Goal: Information Seeking & Learning: Learn about a topic

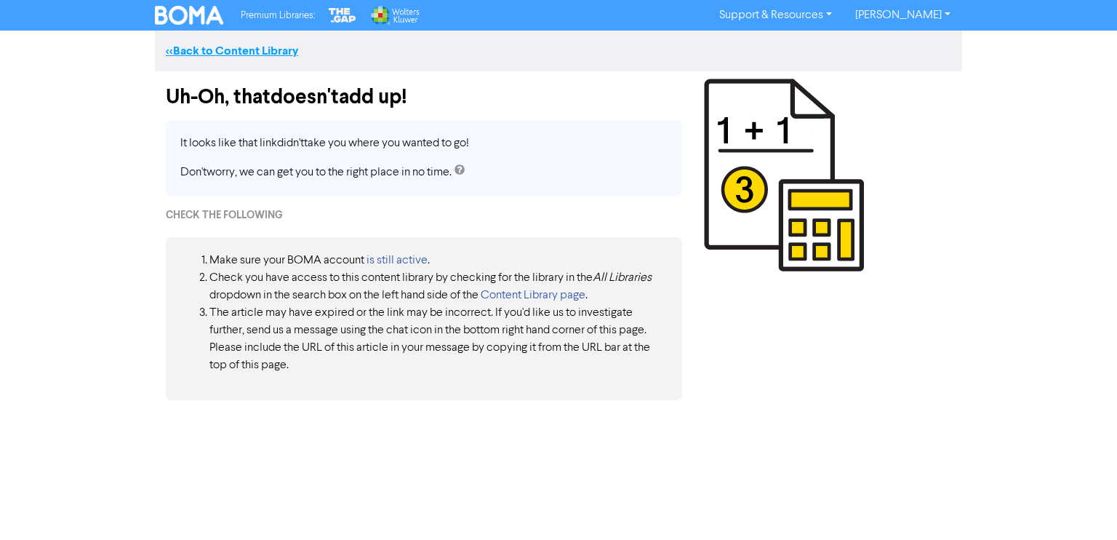
click at [196, 48] on link "<< Back to Content Library" at bounding box center [232, 51] width 132 height 15
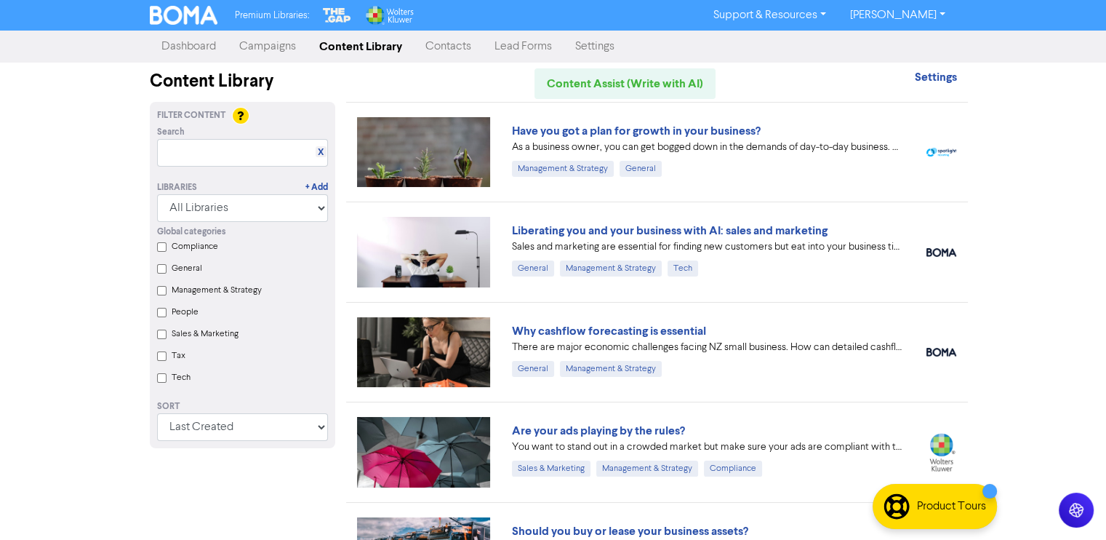
click at [604, 137] on div "Have you got a plan for growth in your business?" at bounding box center [708, 130] width 393 height 17
click at [558, 124] on link "Have you got a plan for growth in your business?" at bounding box center [636, 131] width 249 height 15
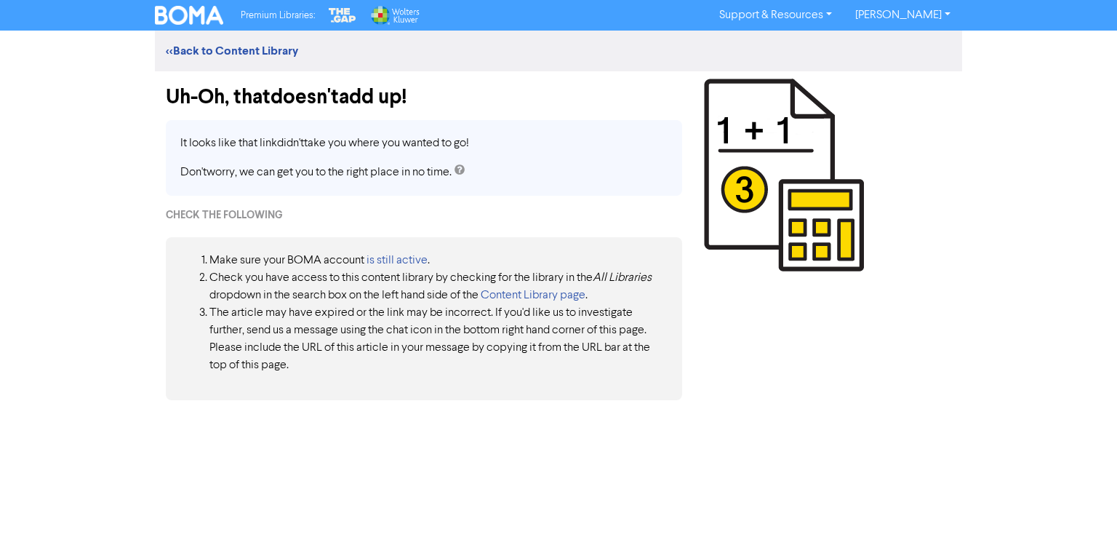
click at [190, 12] on img at bounding box center [189, 15] width 68 height 19
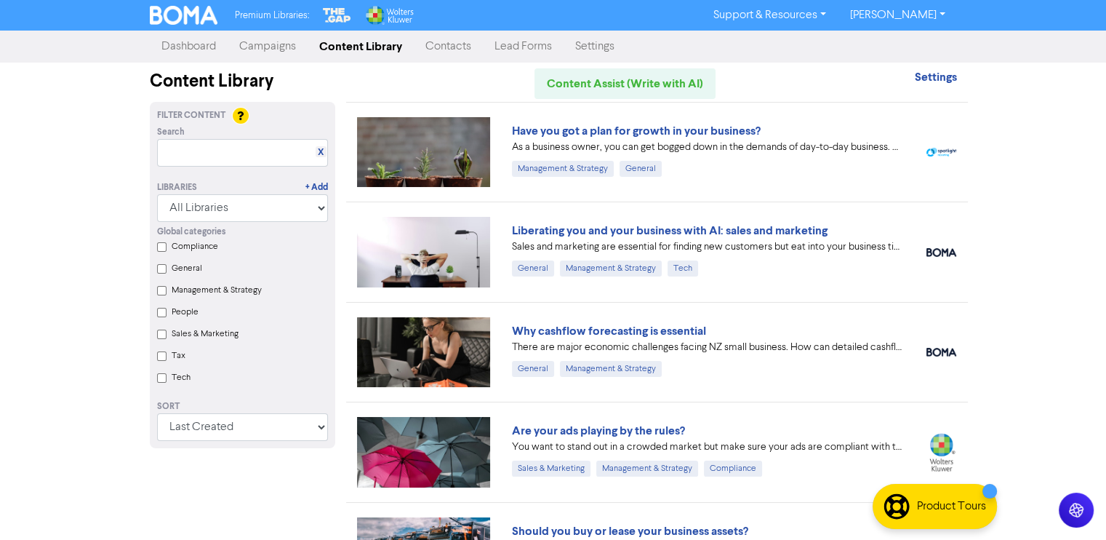
click at [159, 271] on input "General" at bounding box center [161, 268] width 9 height 9
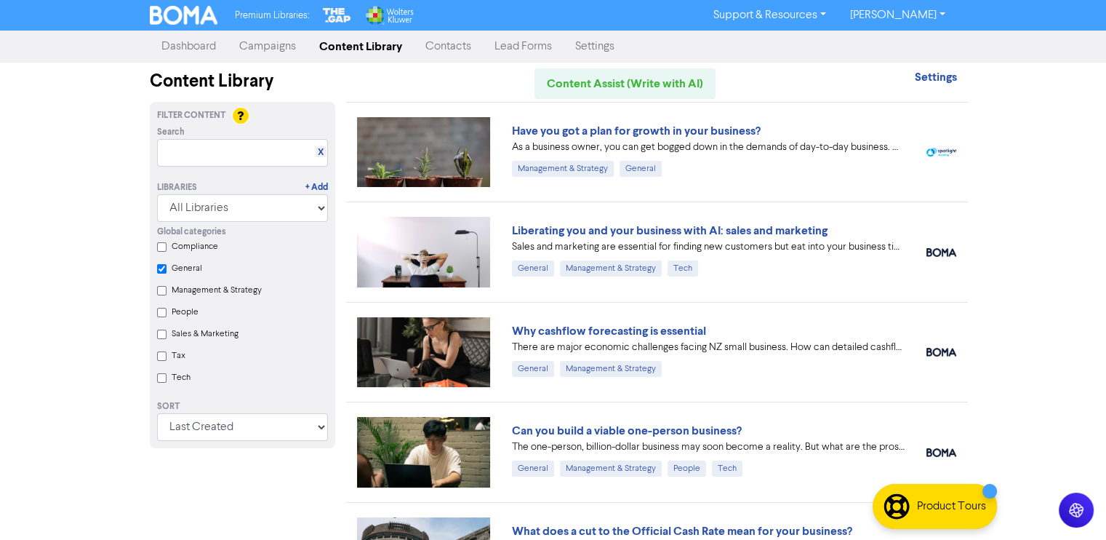
click at [163, 270] on input "General" at bounding box center [161, 268] width 9 height 9
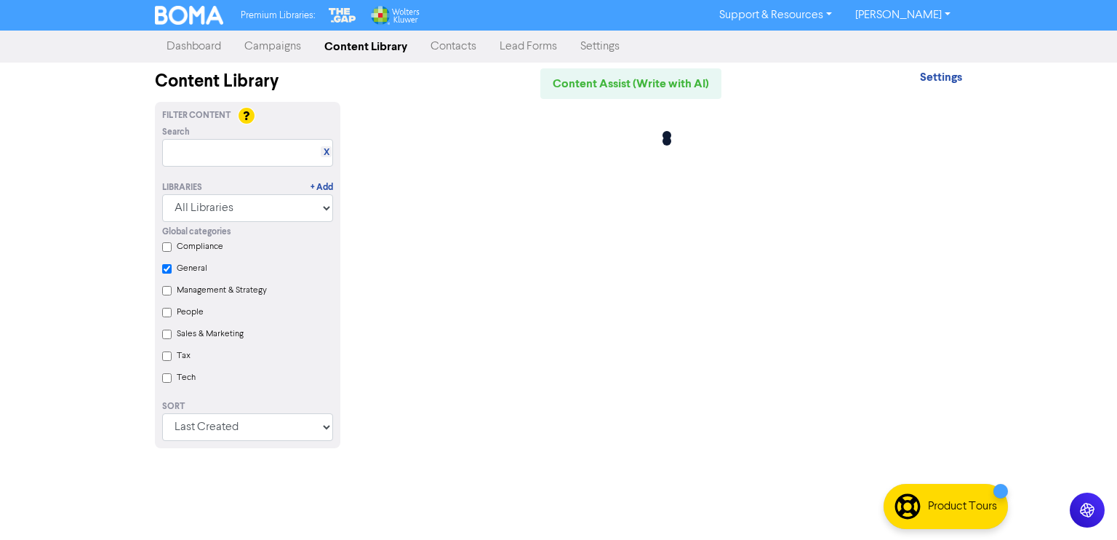
checkbox input "false"
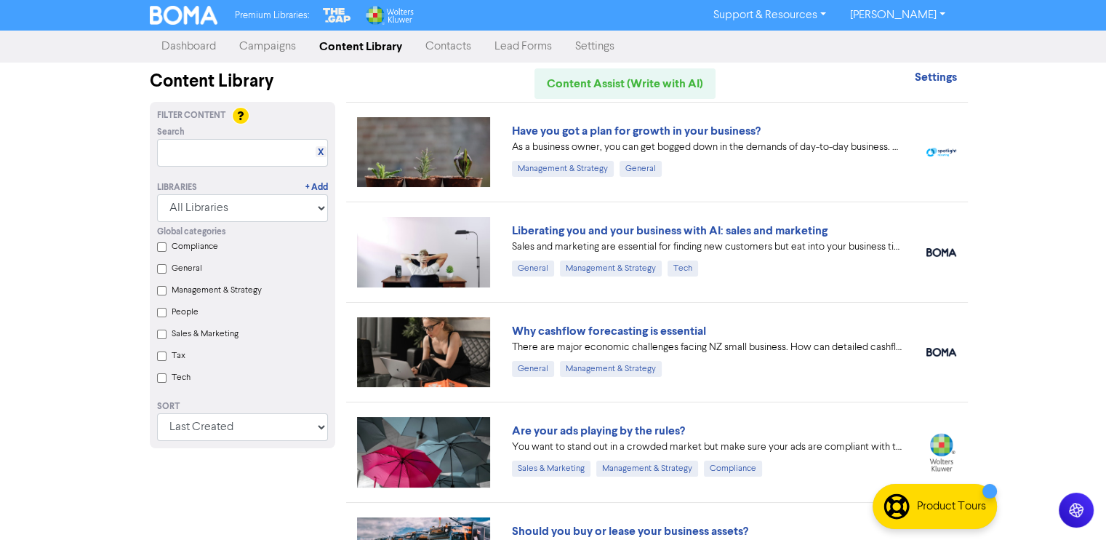
click at [159, 319] on div "Global categories Compliance General Management & Strategy People Sales & Marke…" at bounding box center [242, 306] width 193 height 169
click at [160, 316] on input "People" at bounding box center [161, 312] width 9 height 9
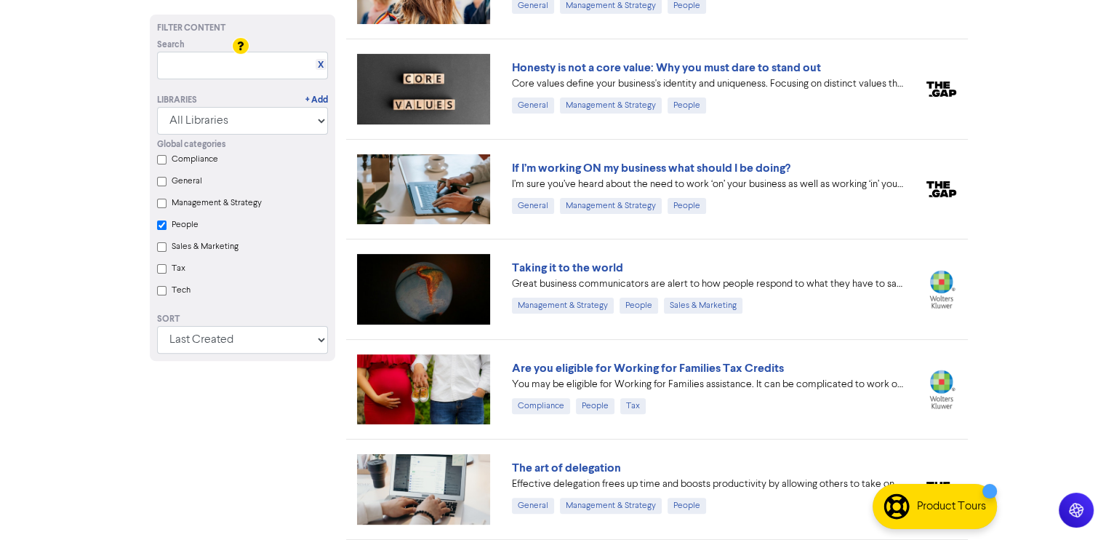
scroll to position [410, 0]
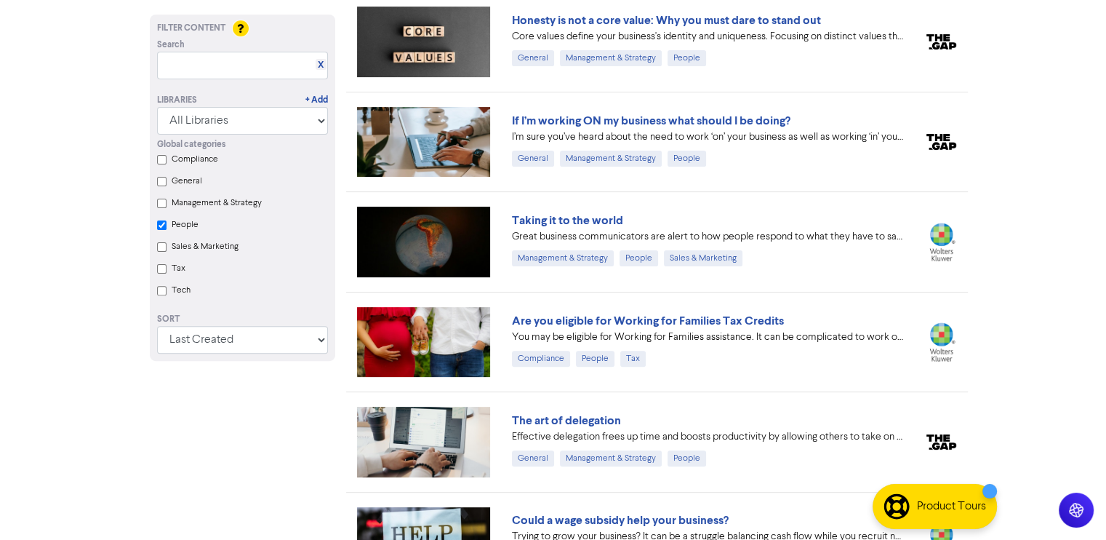
click at [164, 226] on input "People" at bounding box center [161, 224] width 9 height 9
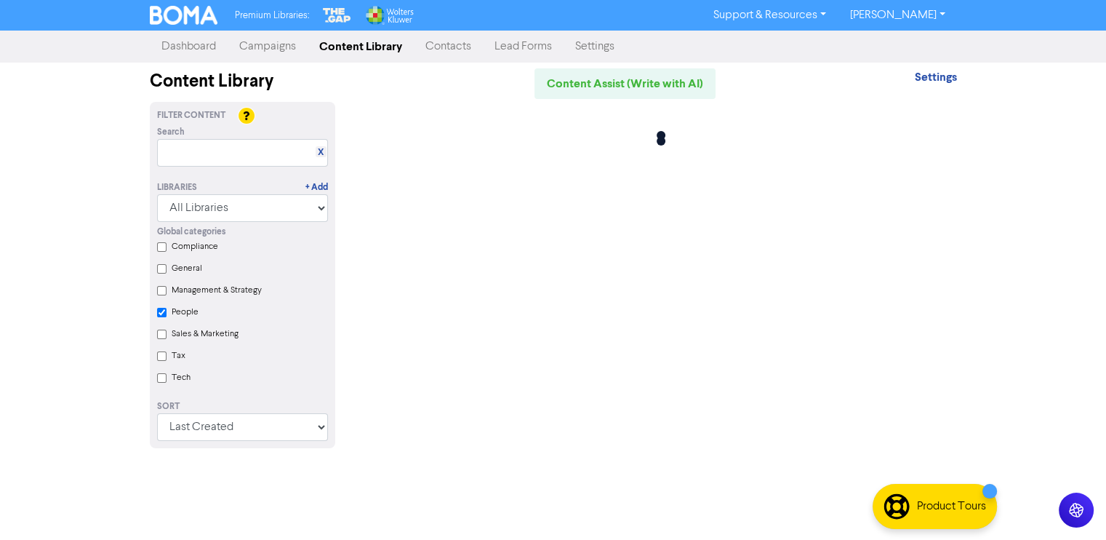
scroll to position [0, 0]
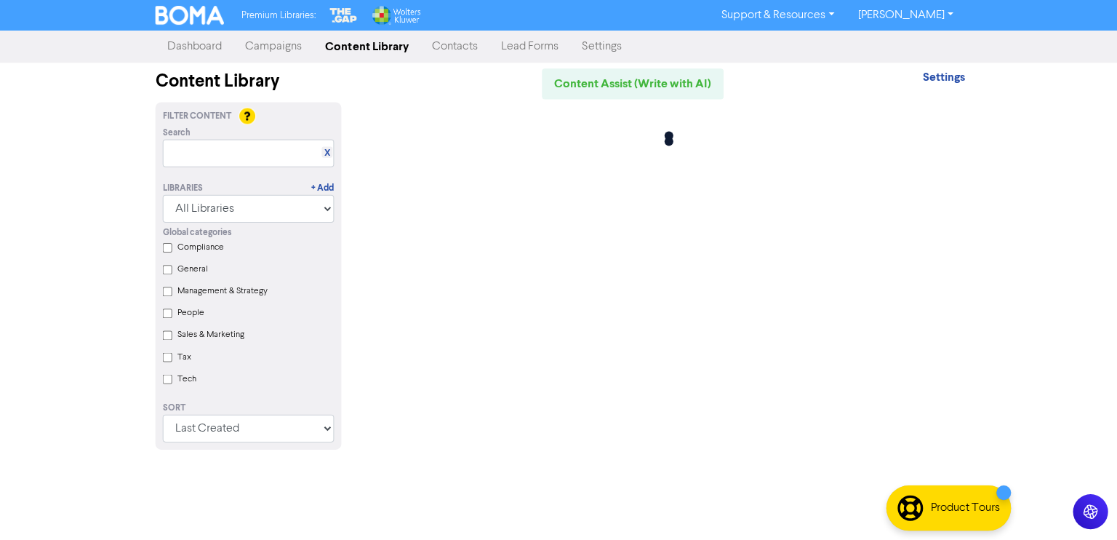
checkbox input "false"
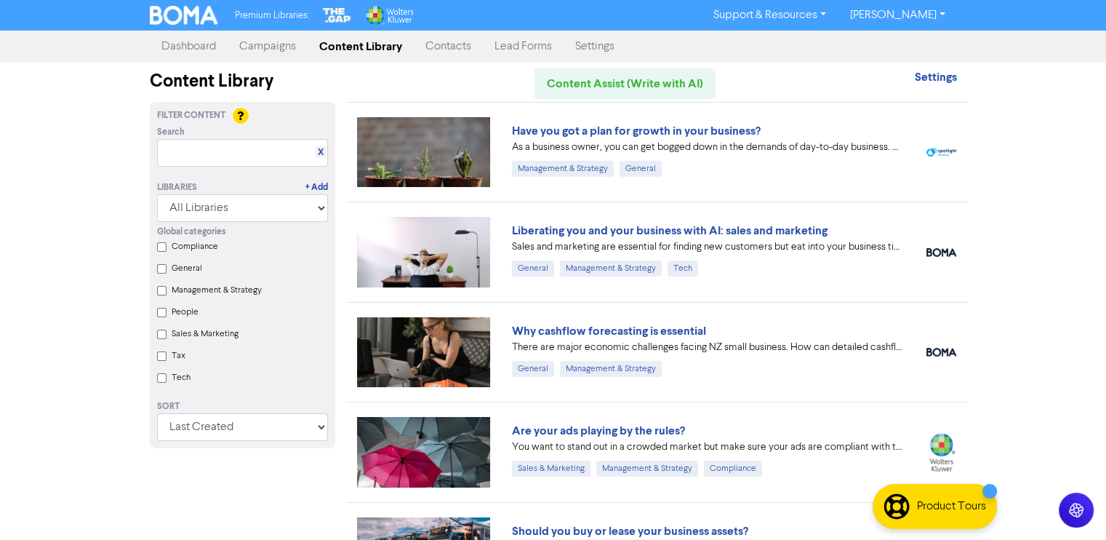
click at [166, 338] on Marketing "Sales & Marketing" at bounding box center [161, 333] width 9 height 9
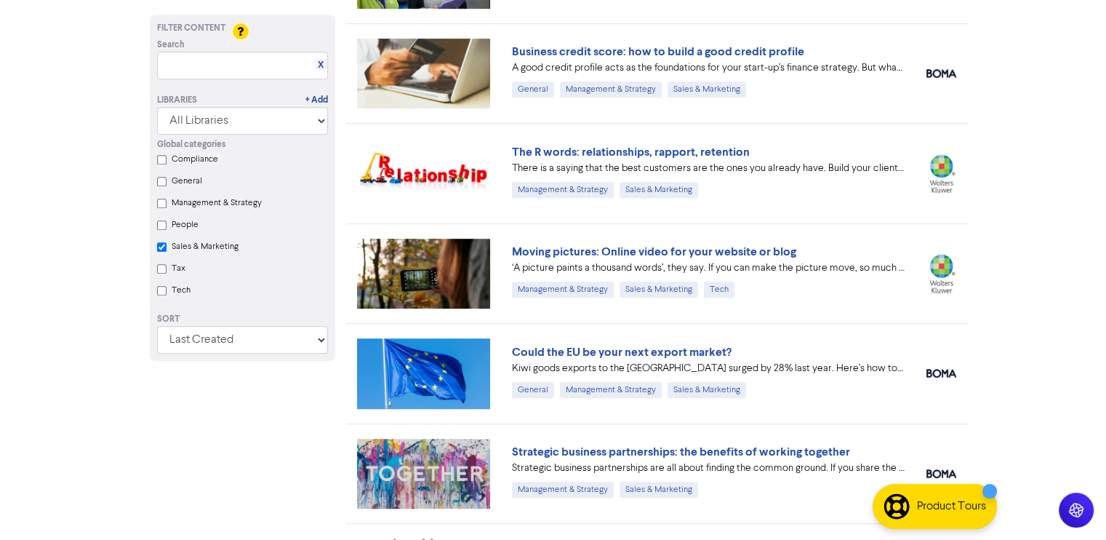
scroll to position [882, 0]
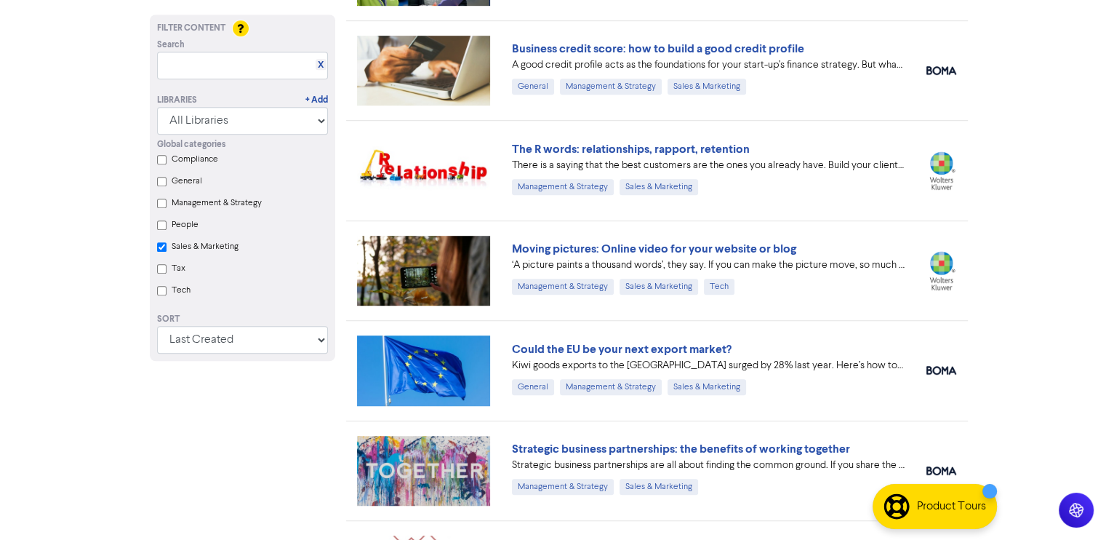
click at [172, 251] on label "Sales & Marketing" at bounding box center [205, 246] width 67 height 13
click at [167, 251] on Marketing "Sales & Marketing" at bounding box center [161, 246] width 9 height 9
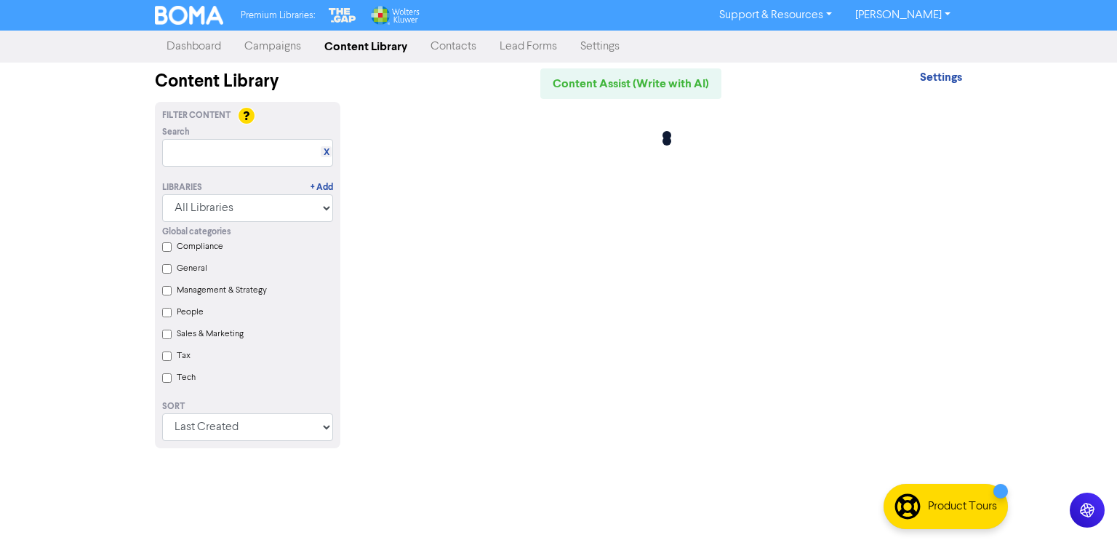
checkbox Marketing "false"
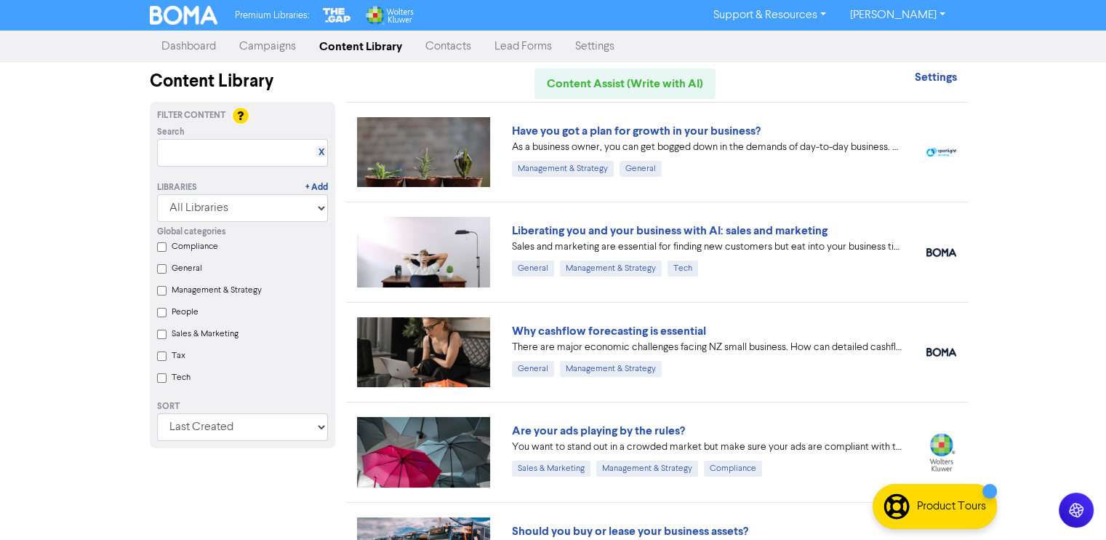
click at [161, 355] on input "Tax" at bounding box center [161, 355] width 9 height 9
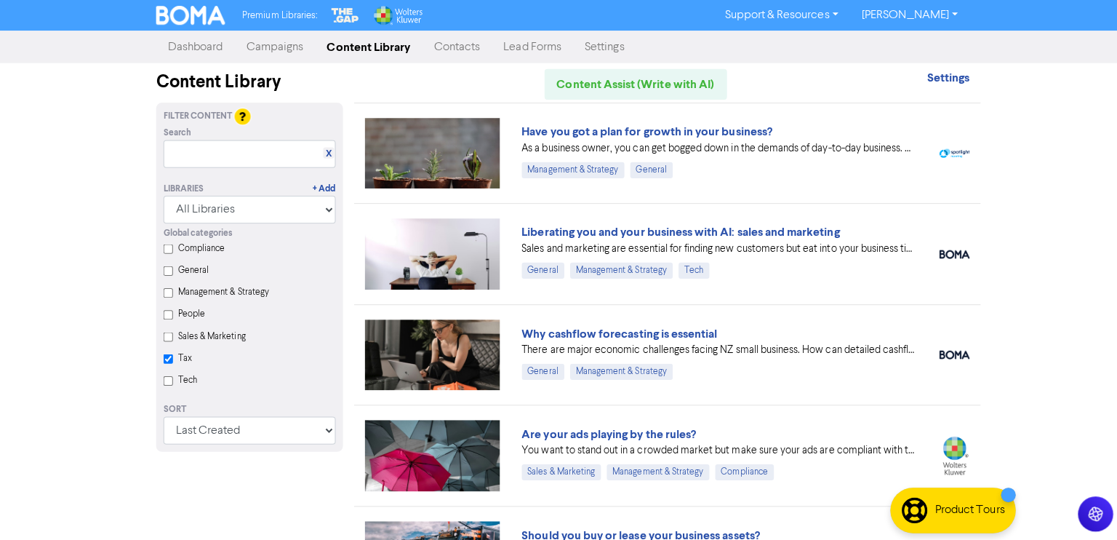
checkbox input "true"
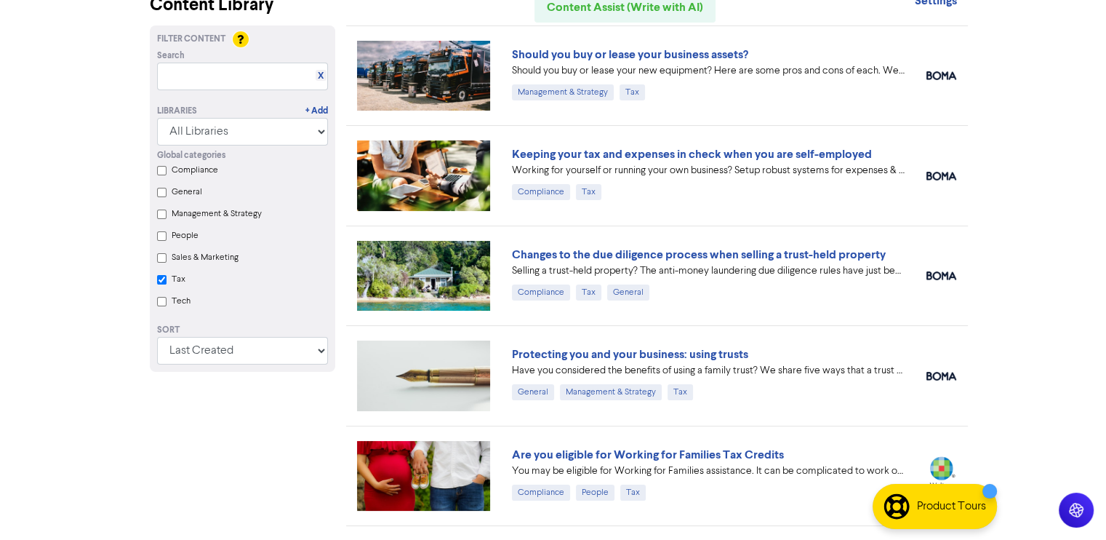
scroll to position [79, 0]
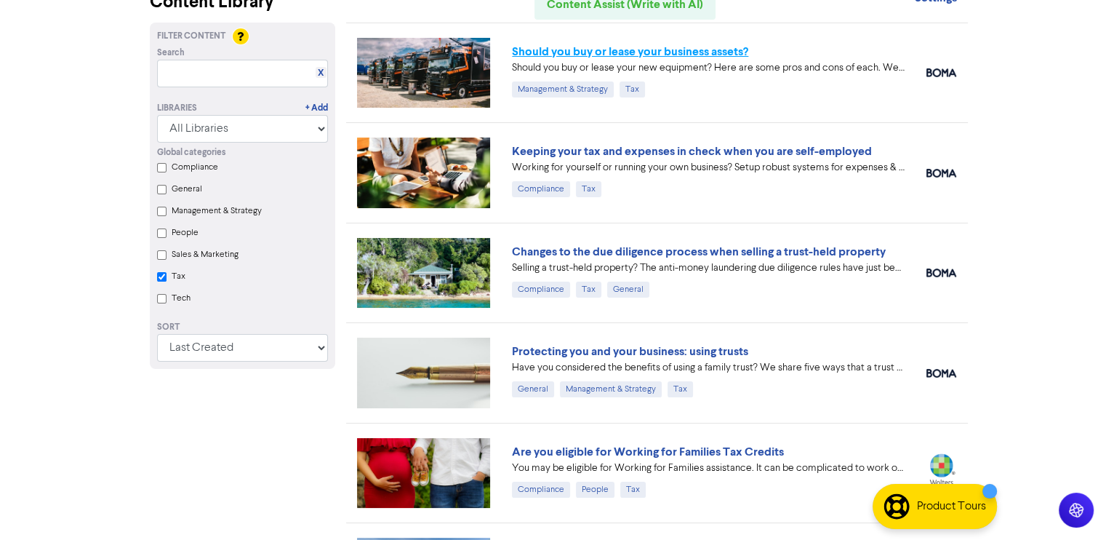
click at [679, 50] on link "Should you buy or lease your business assets?" at bounding box center [630, 51] width 236 height 15
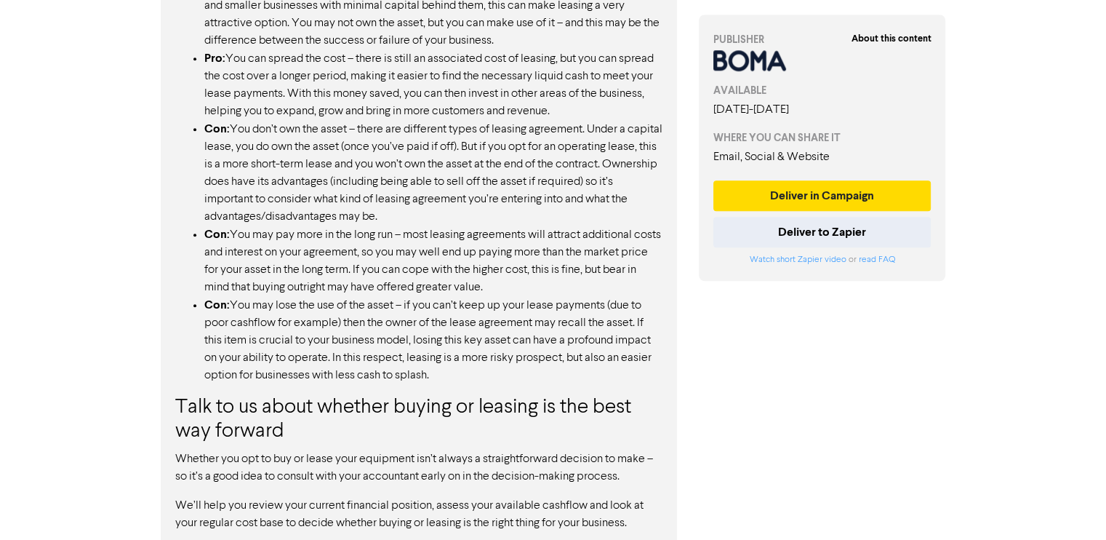
scroll to position [1461, 0]
